Goal: Communication & Community: Share content

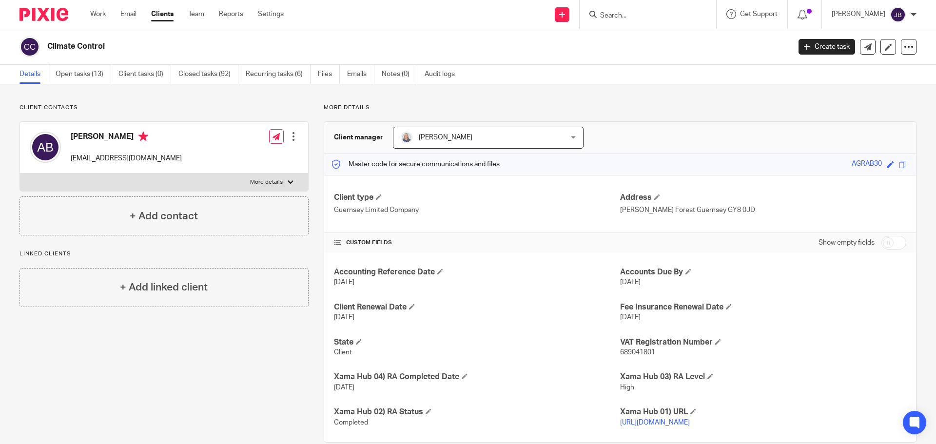
scroll to position [28, 0]
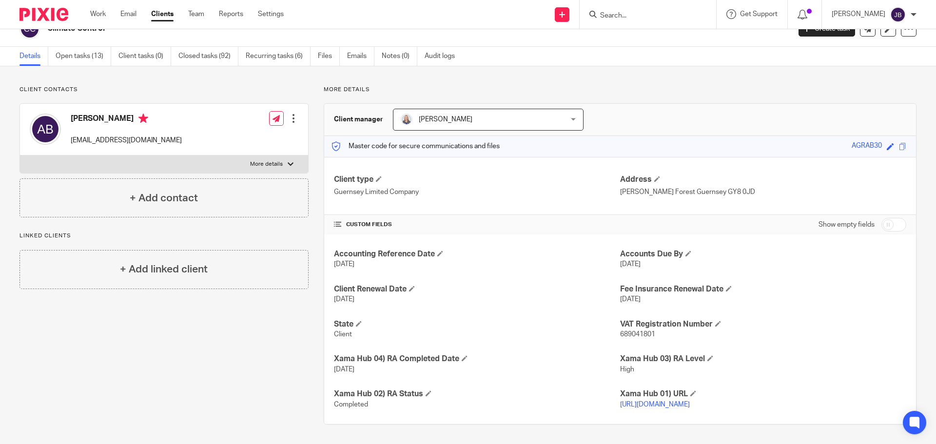
click at [618, 20] on input "Search" at bounding box center [643, 16] width 88 height 9
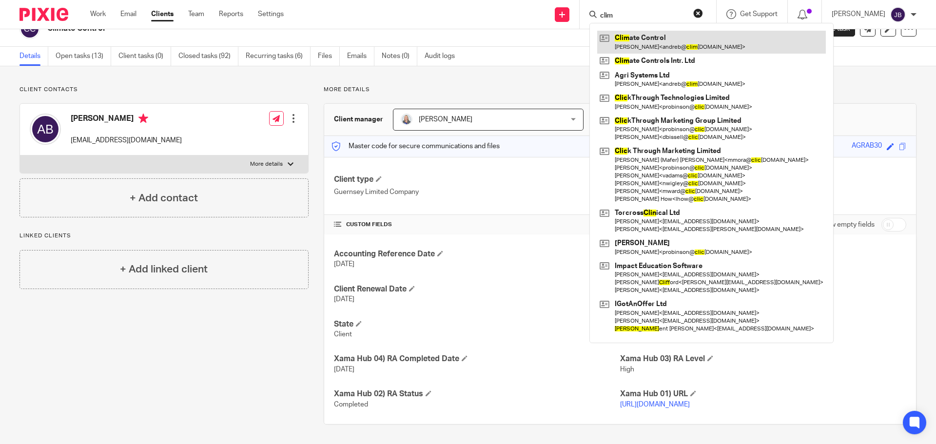
type input "clim"
click at [702, 47] on link at bounding box center [711, 42] width 229 height 22
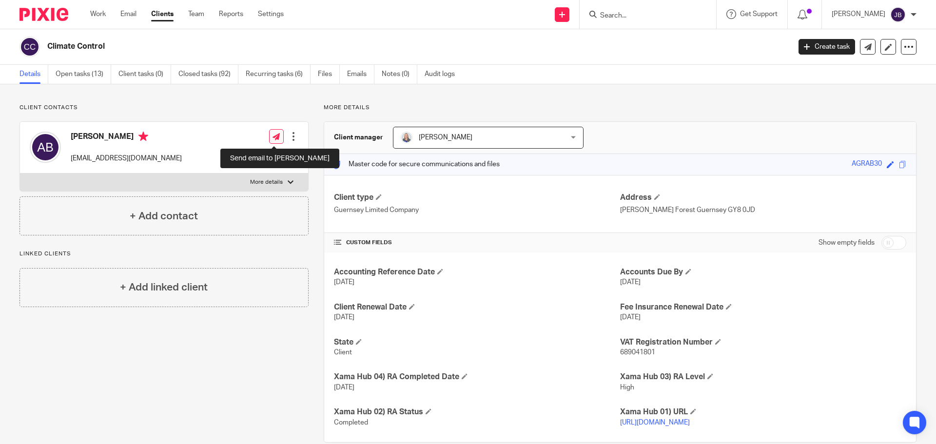
click at [273, 137] on icon at bounding box center [276, 136] width 7 height 7
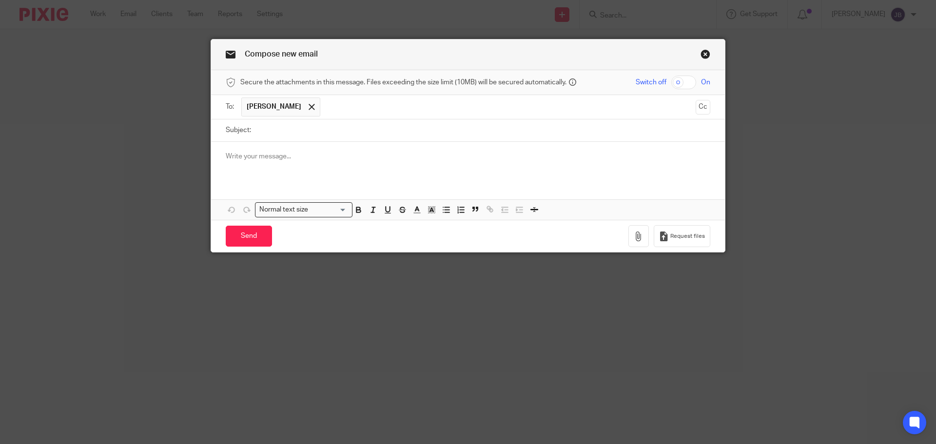
click at [302, 134] on input "Subject:" at bounding box center [483, 130] width 454 height 22
type input "July payslips for your Approval"
click at [321, 159] on p at bounding box center [468, 157] width 485 height 10
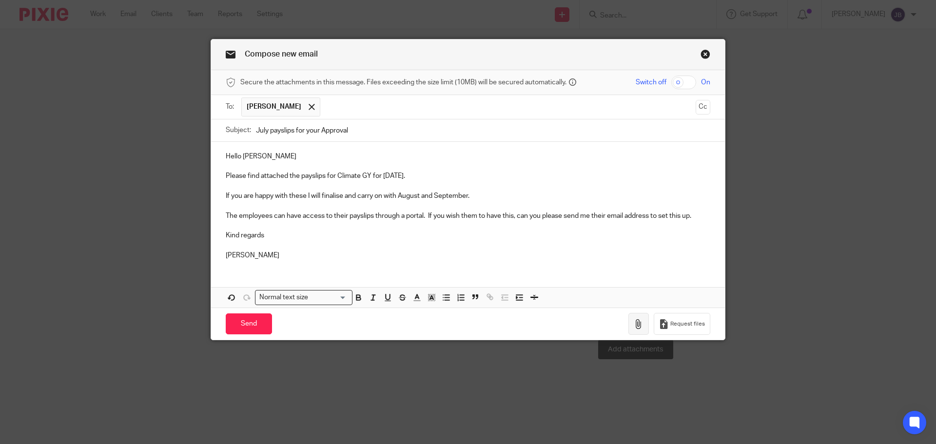
click at [636, 319] on button "button" at bounding box center [638, 324] width 20 height 22
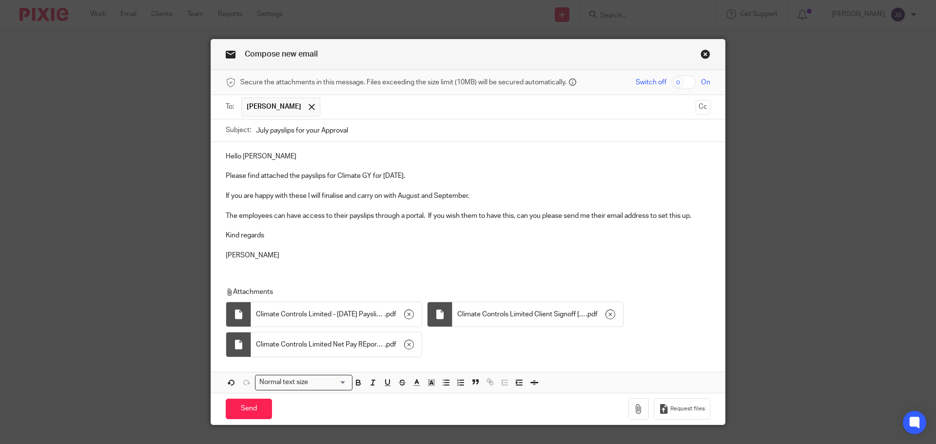
click at [684, 78] on input "checkbox" at bounding box center [683, 83] width 25 height 14
checkbox input "true"
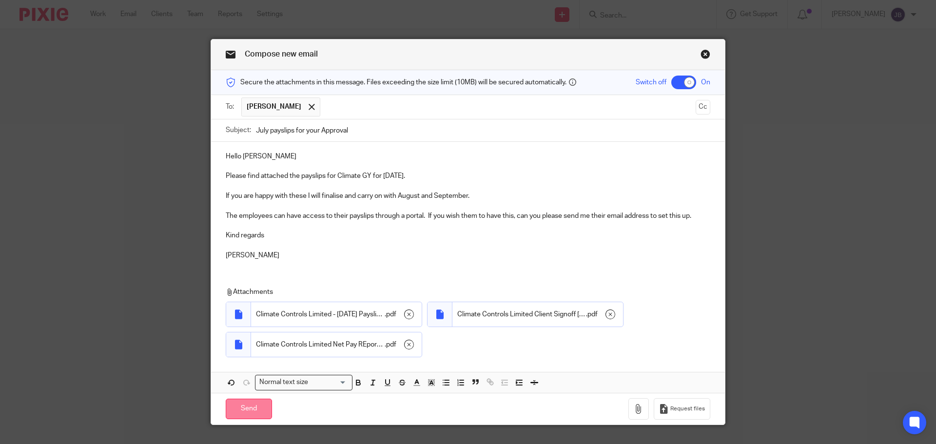
click at [249, 409] on input "Send" at bounding box center [249, 409] width 46 height 21
